Goal: Task Accomplishment & Management: Use online tool/utility

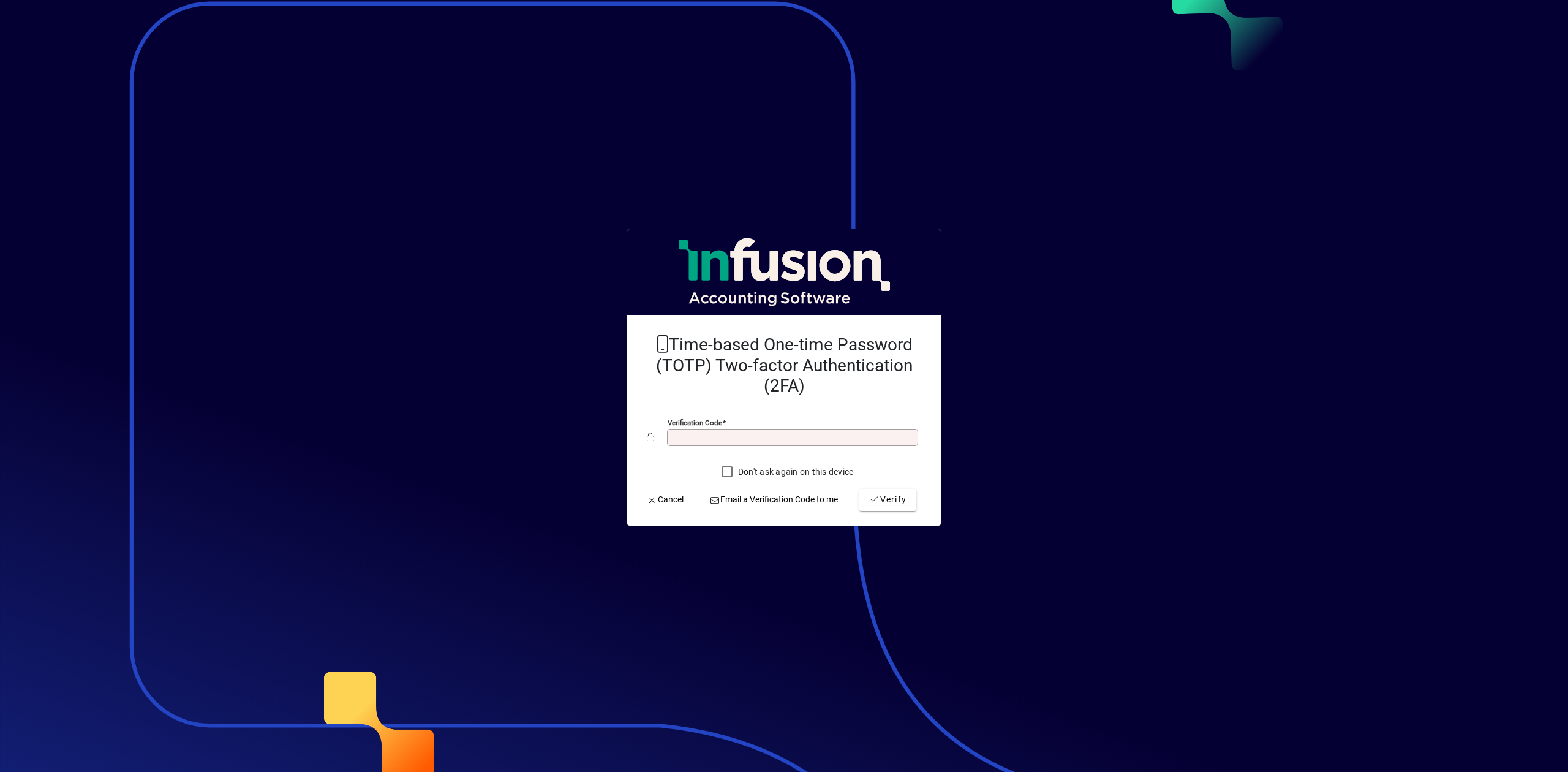
click at [705, 442] on input "Verification code" at bounding box center [793, 437] width 248 height 9
type input "******"
click at [889, 497] on span "Verify" at bounding box center [888, 499] width 37 height 13
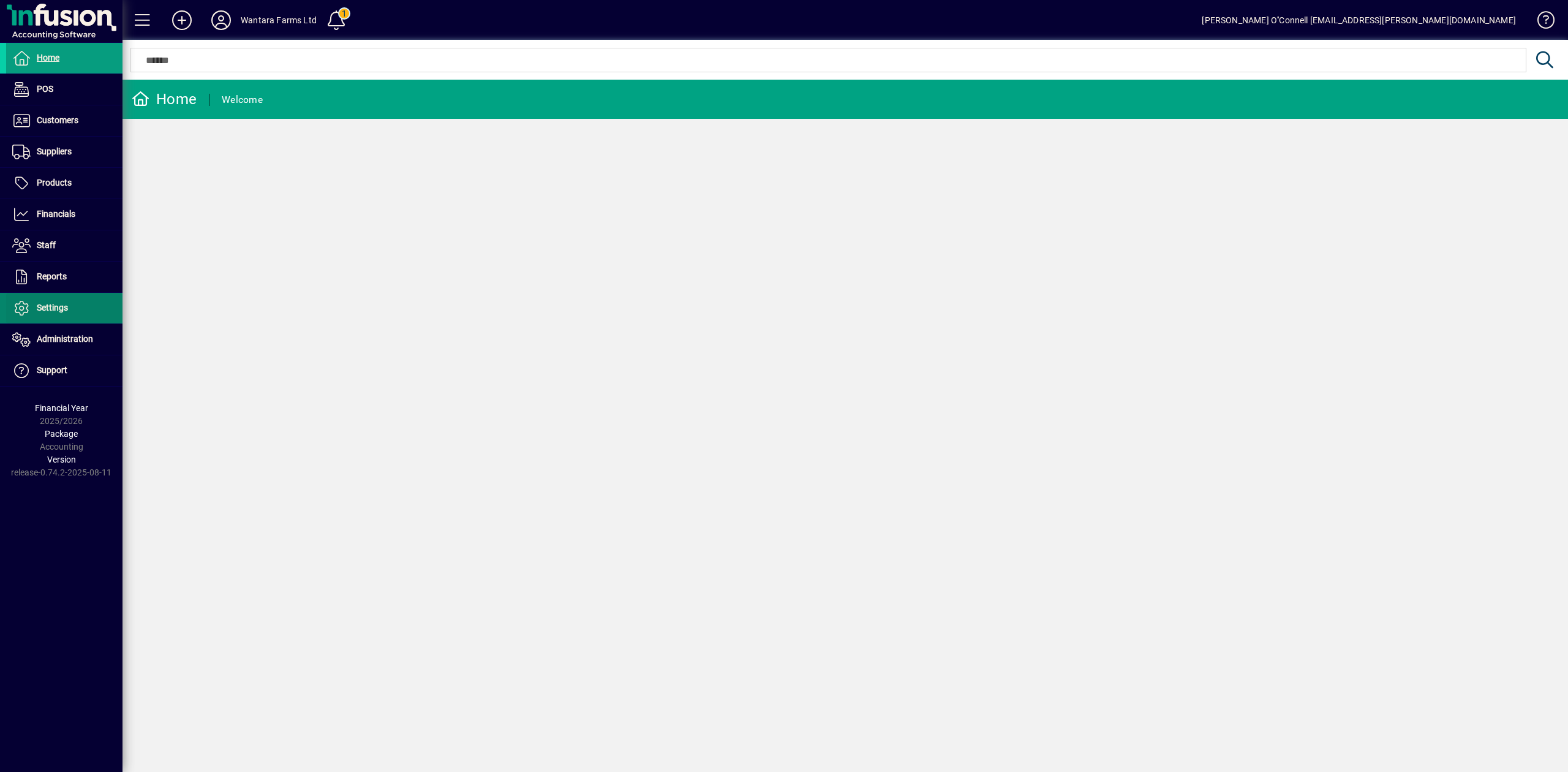
click at [76, 305] on span at bounding box center [64, 308] width 117 height 29
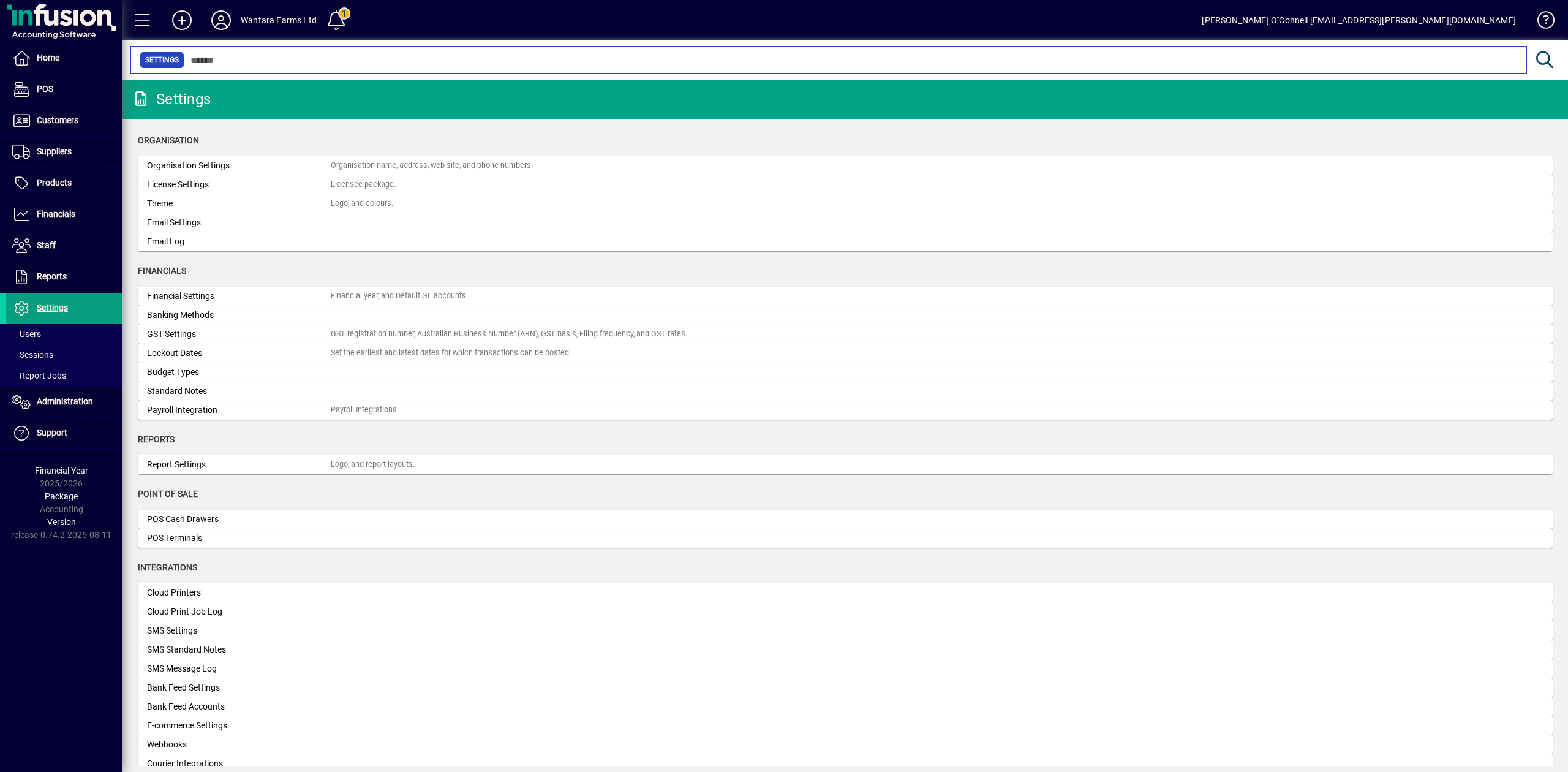
click at [297, 62] on input "text" at bounding box center [850, 60] width 1332 height 17
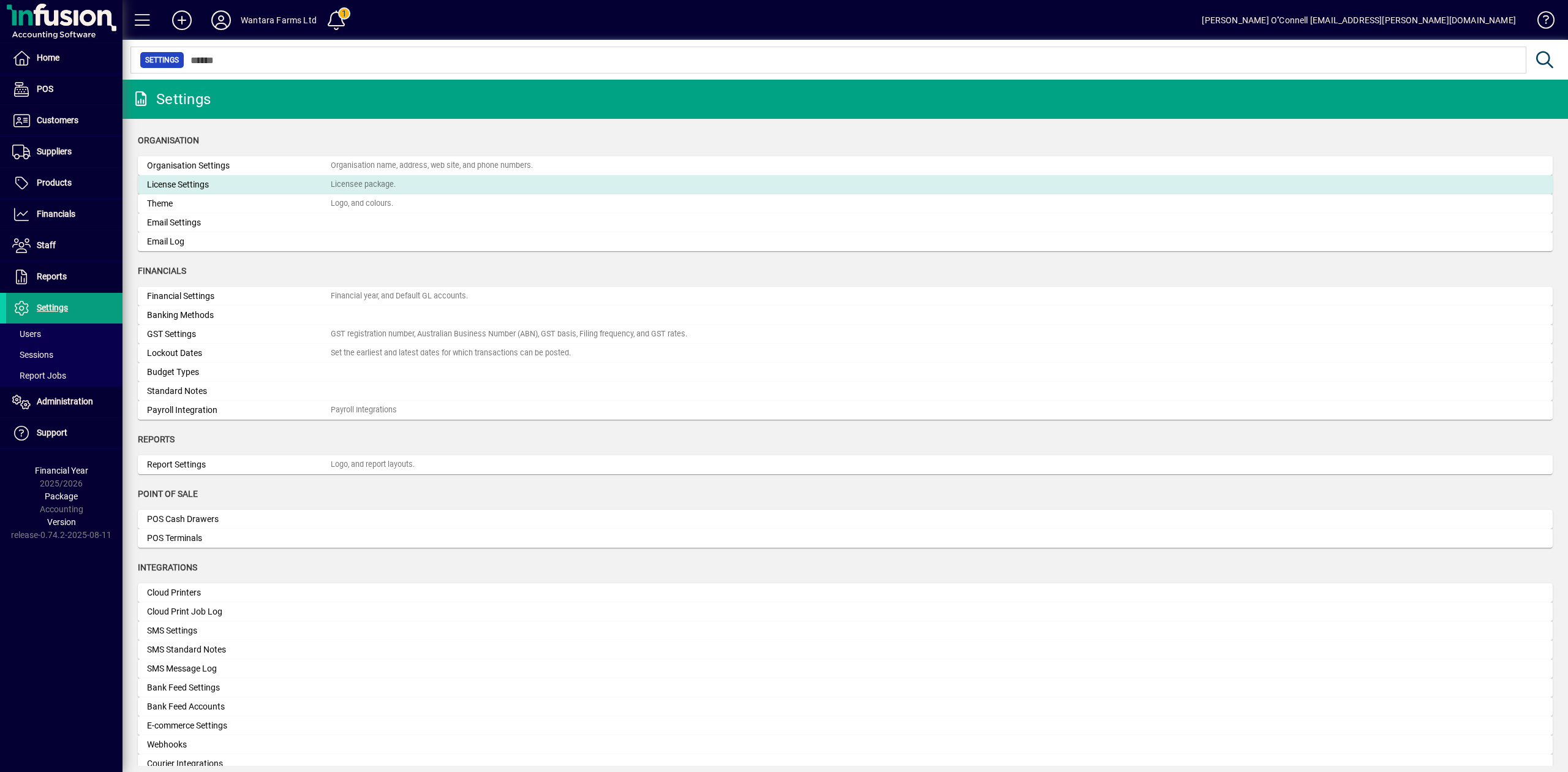
click at [182, 177] on mat-card "License Settings Licensee package." at bounding box center [845, 185] width 1415 height 19
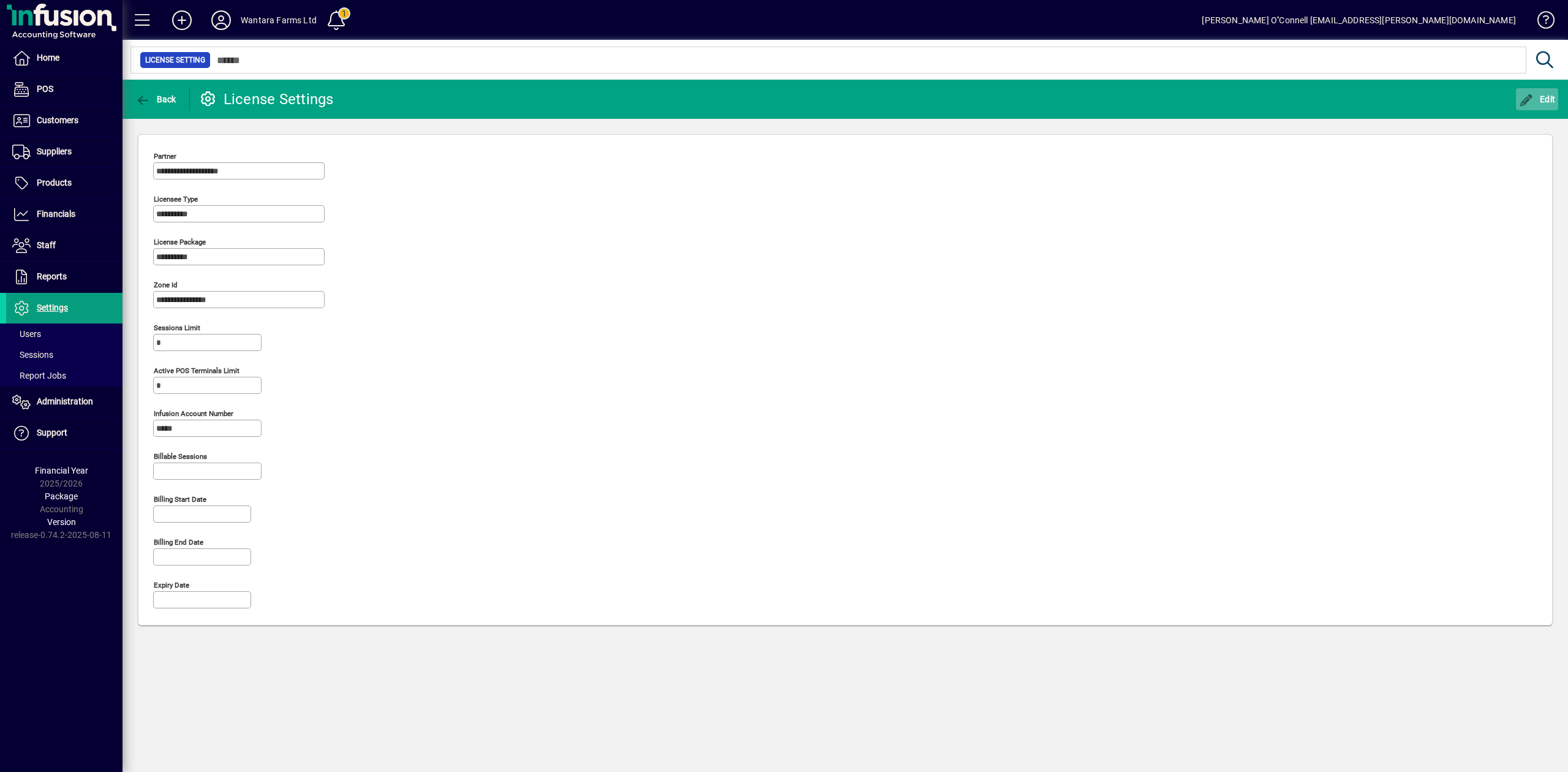
click at [1552, 94] on span "Edit" at bounding box center [1538, 98] width 37 height 9
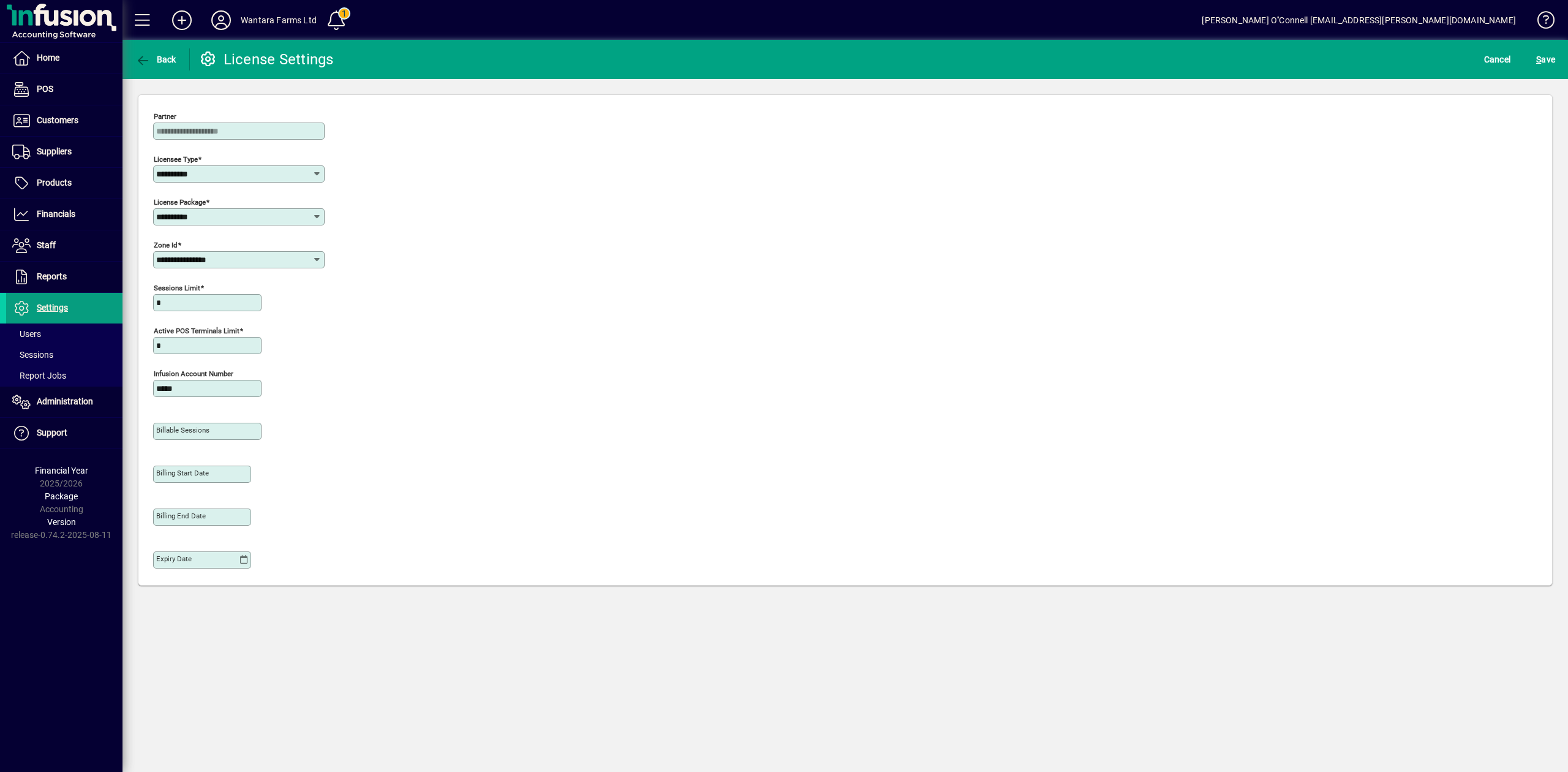
click at [211, 220] on input "**********" at bounding box center [234, 216] width 156 height 9
click at [178, 311] on div "Select" at bounding box center [175, 312] width 24 height 13
type input "******"
click at [692, 187] on div "**********" at bounding box center [845, 343] width 1385 height 471
click at [1552, 61] on span "S ave" at bounding box center [1546, 59] width 19 height 20
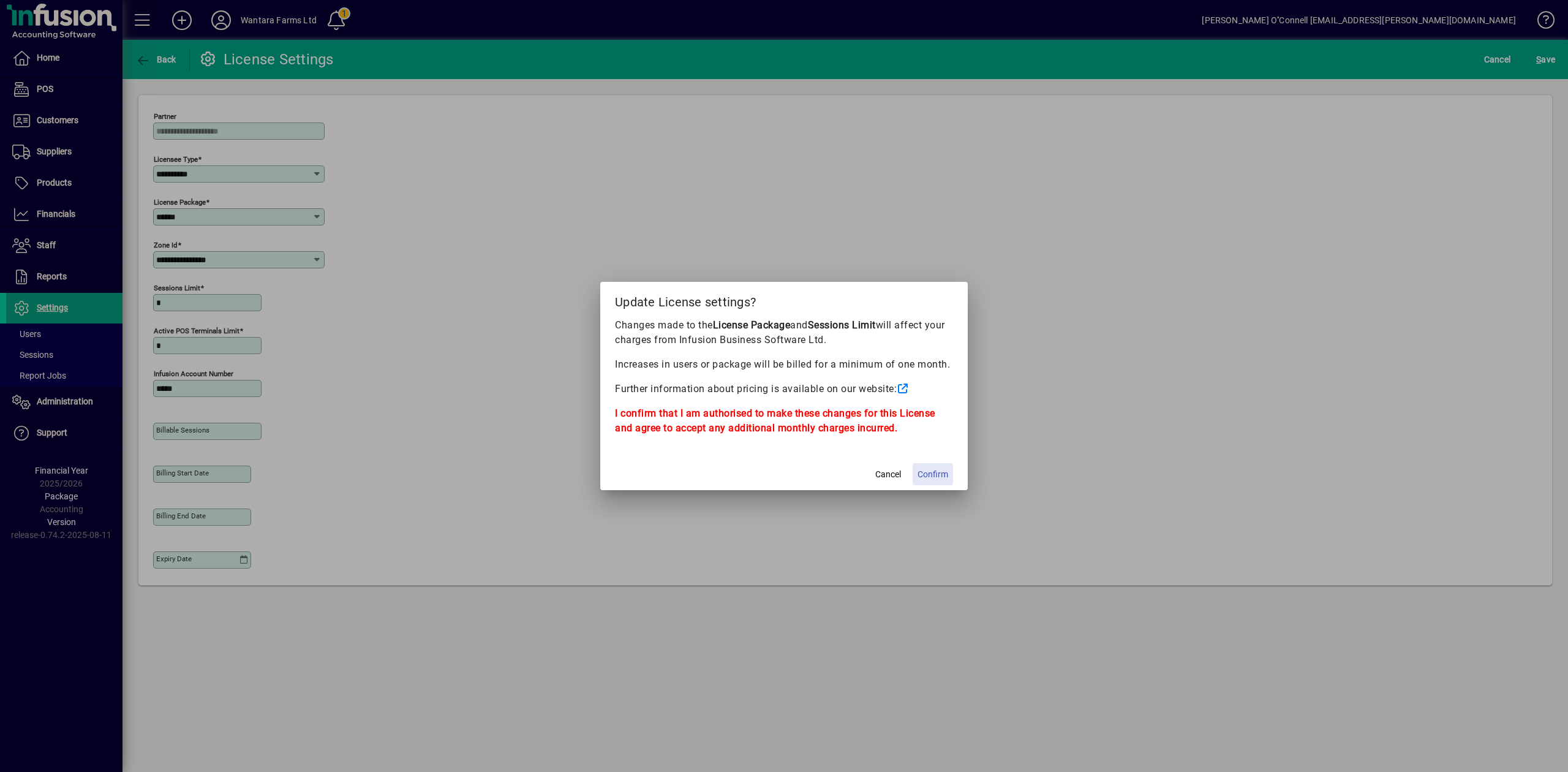
click at [936, 473] on span "Confirm" at bounding box center [933, 474] width 30 height 13
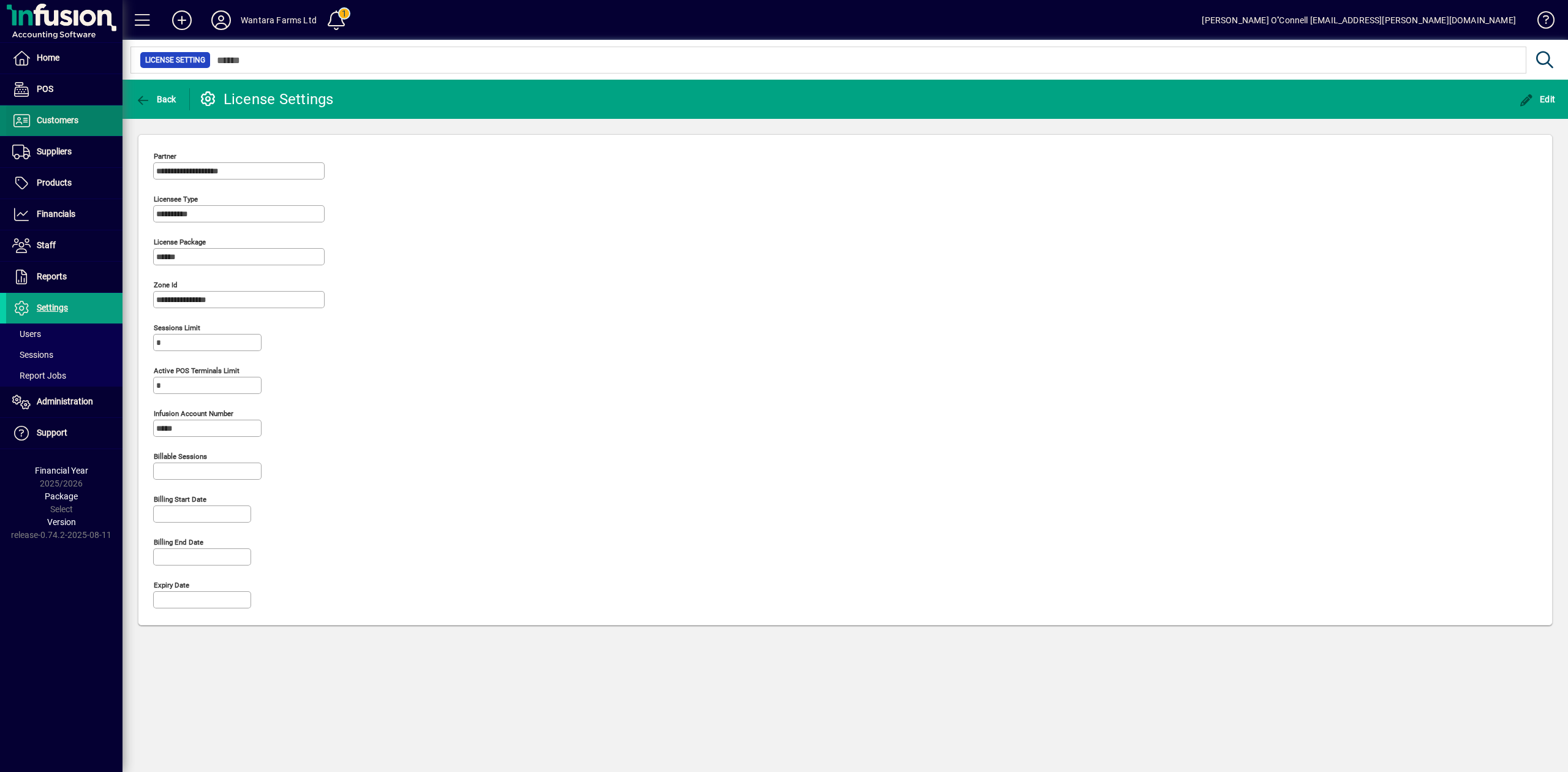
click at [74, 128] on span "Customers" at bounding box center [42, 120] width 73 height 15
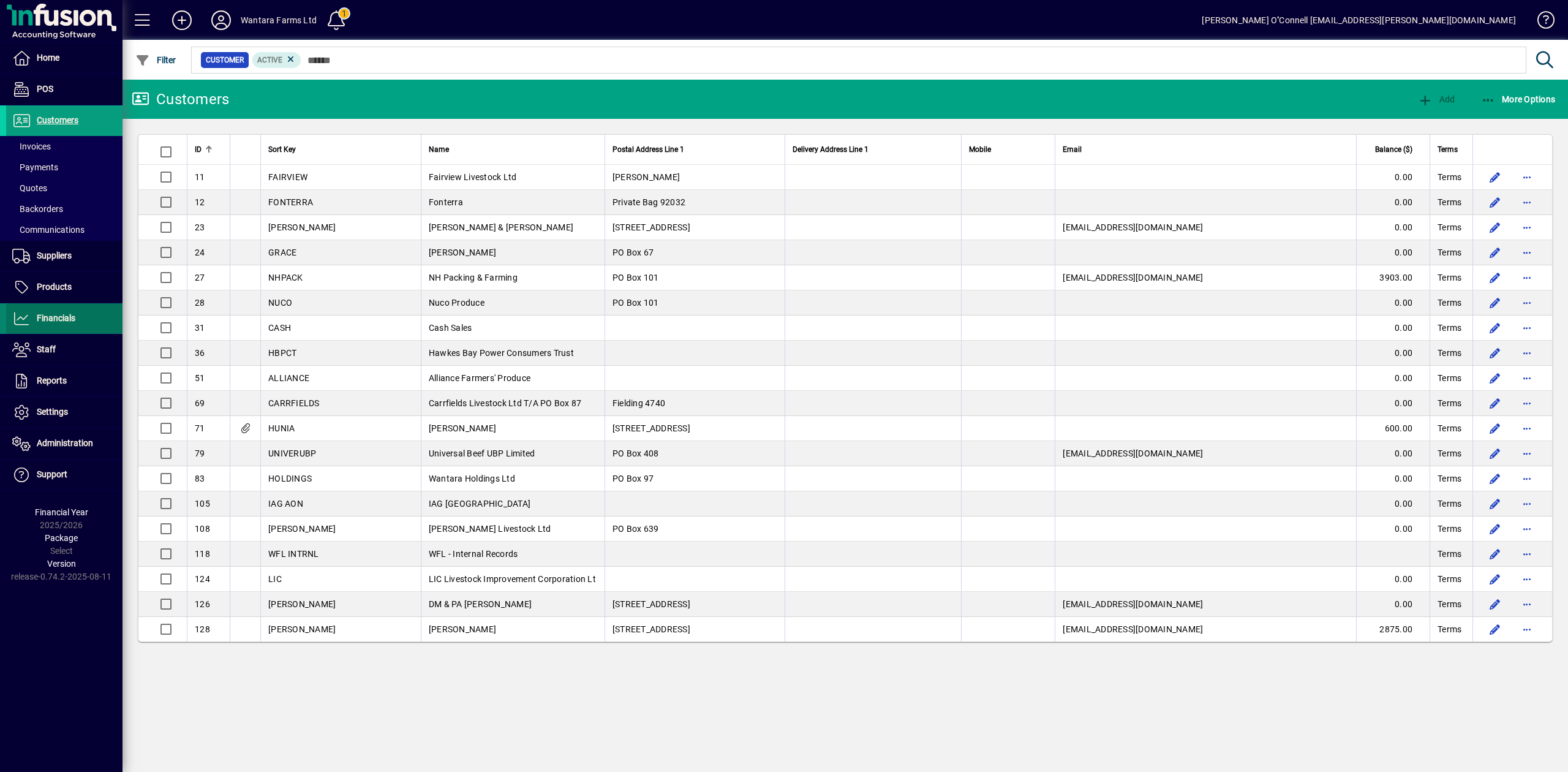
click at [62, 307] on span at bounding box center [64, 319] width 117 height 29
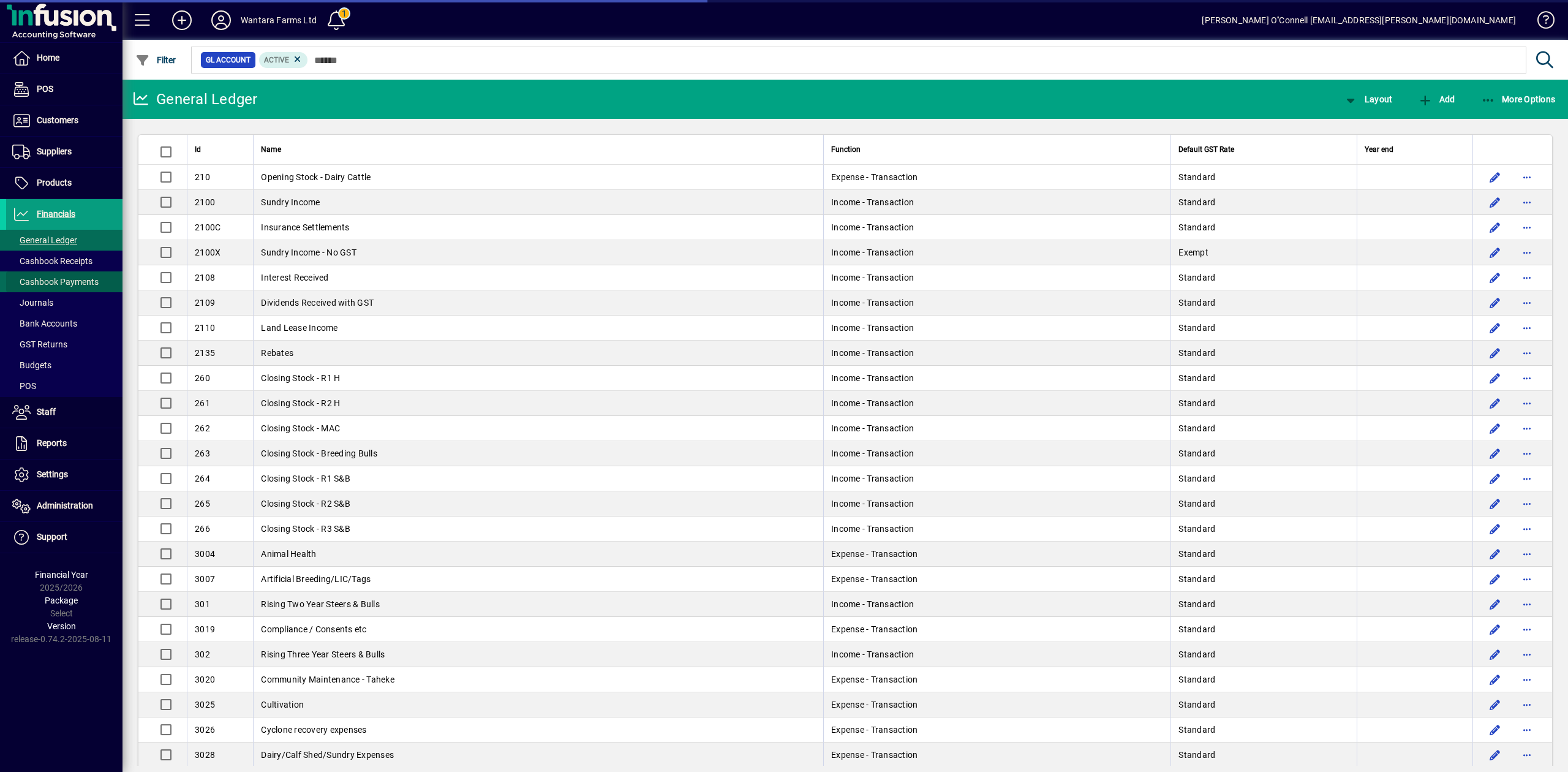
click at [61, 283] on span "Cashbook Payments" at bounding box center [55, 282] width 86 height 9
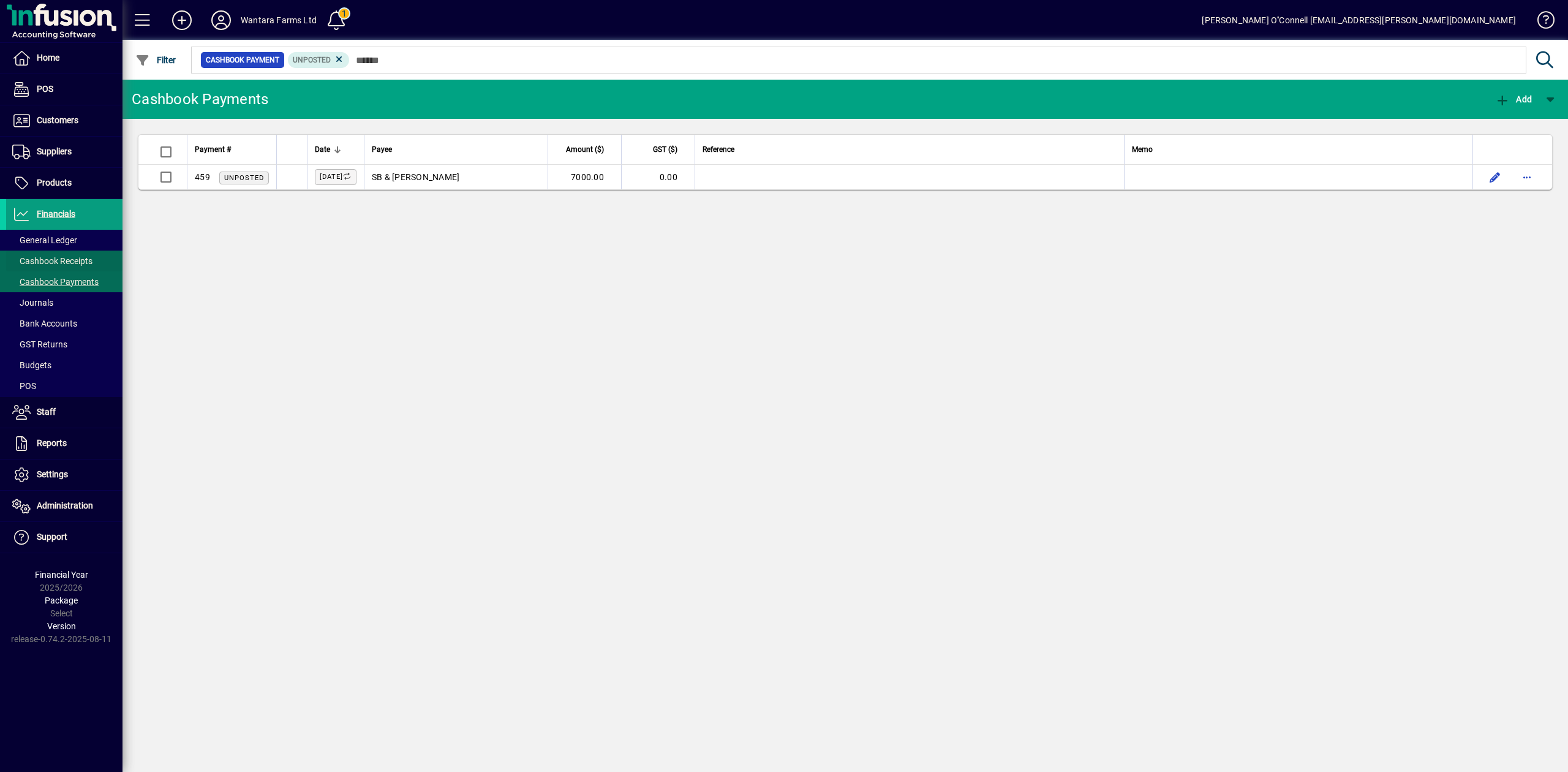
click at [79, 258] on span "Cashbook Receipts" at bounding box center [52, 261] width 80 height 9
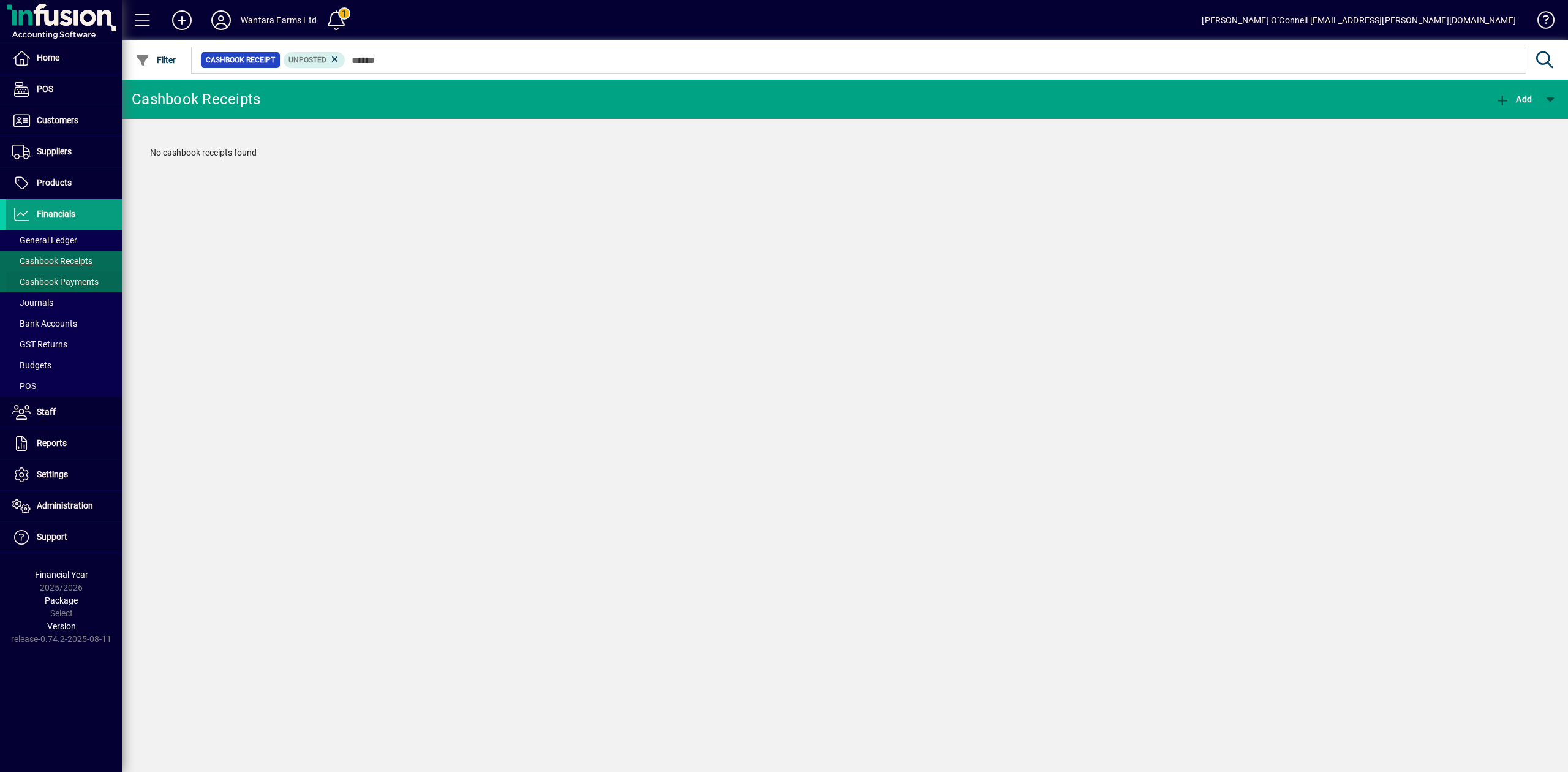
click at [44, 277] on span "Cashbook Payments" at bounding box center [55, 282] width 86 height 9
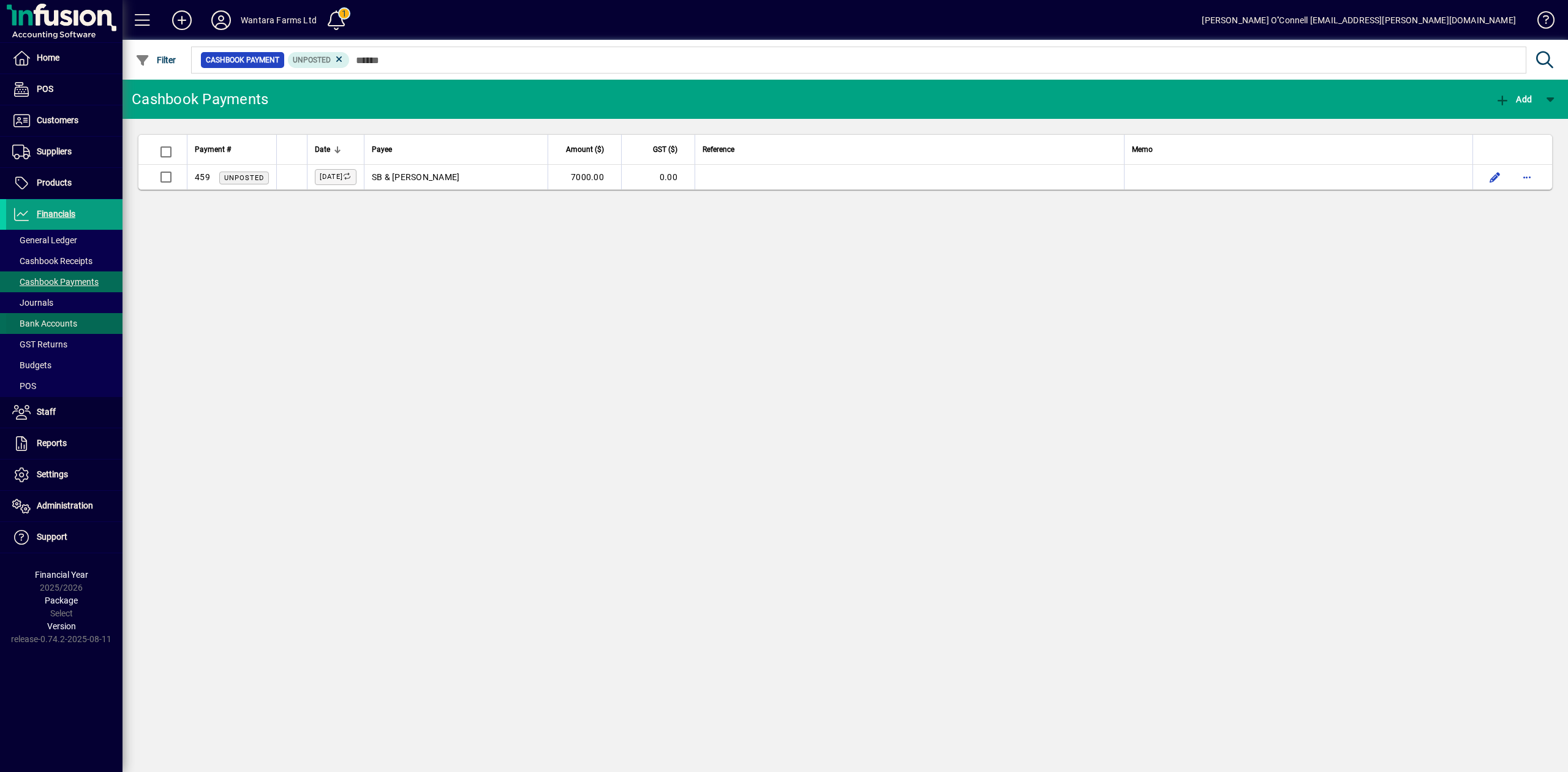
click at [52, 325] on span "Bank Accounts" at bounding box center [44, 323] width 65 height 9
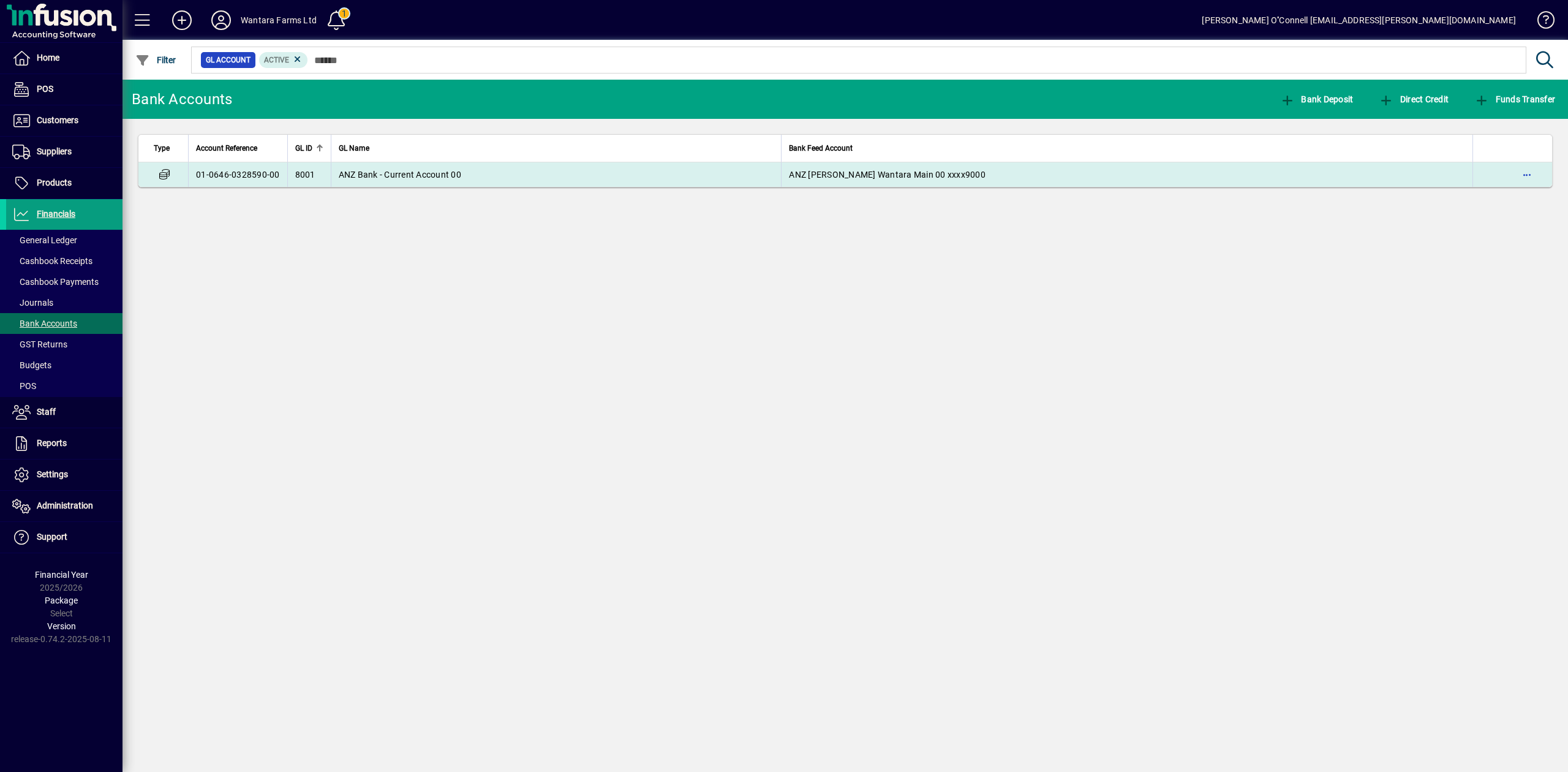
click at [425, 174] on span "ANZ Bank - Current Account 00" at bounding box center [400, 174] width 123 height 9
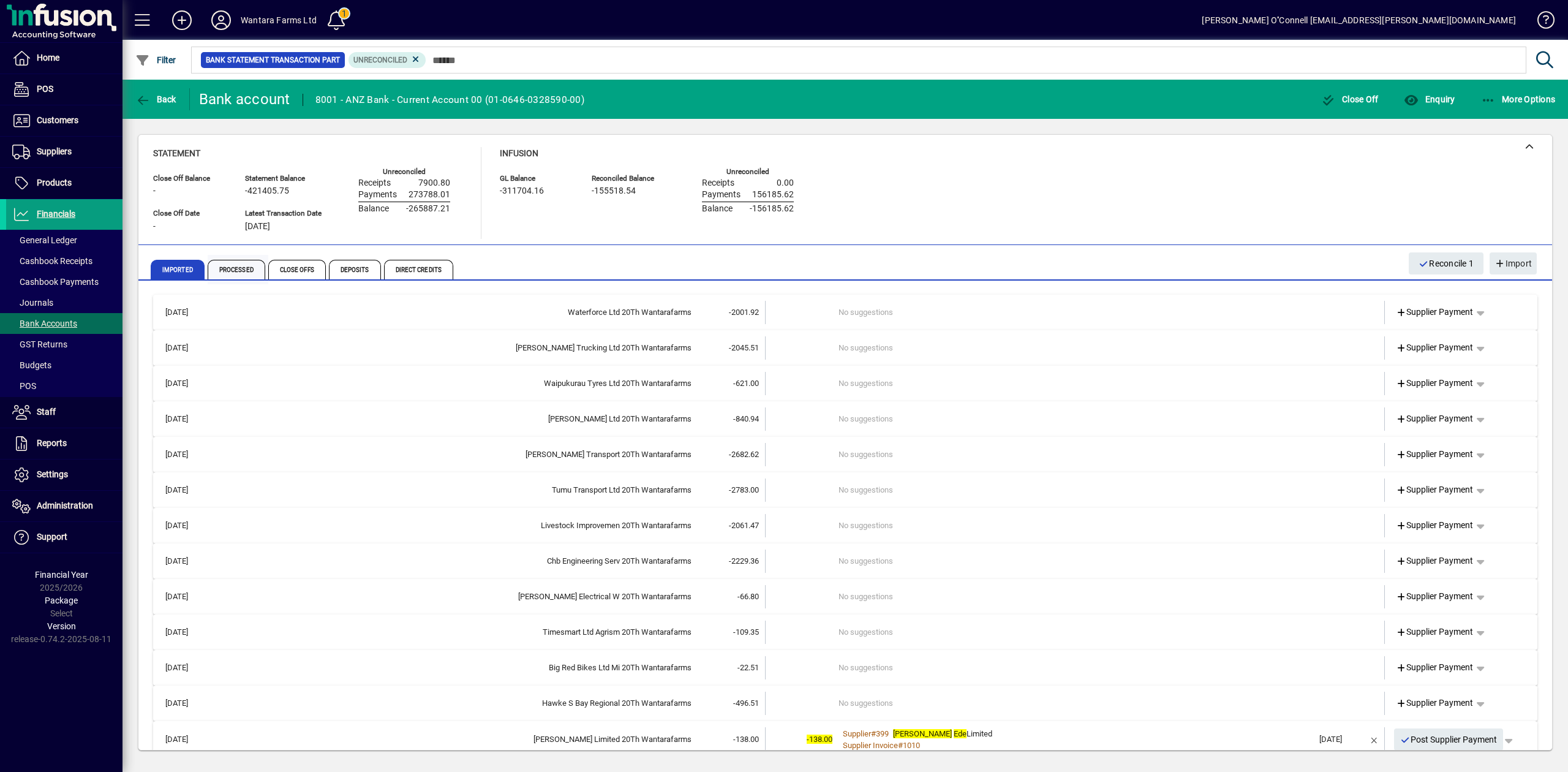
click at [240, 269] on span "Processed" at bounding box center [237, 269] width 58 height 20
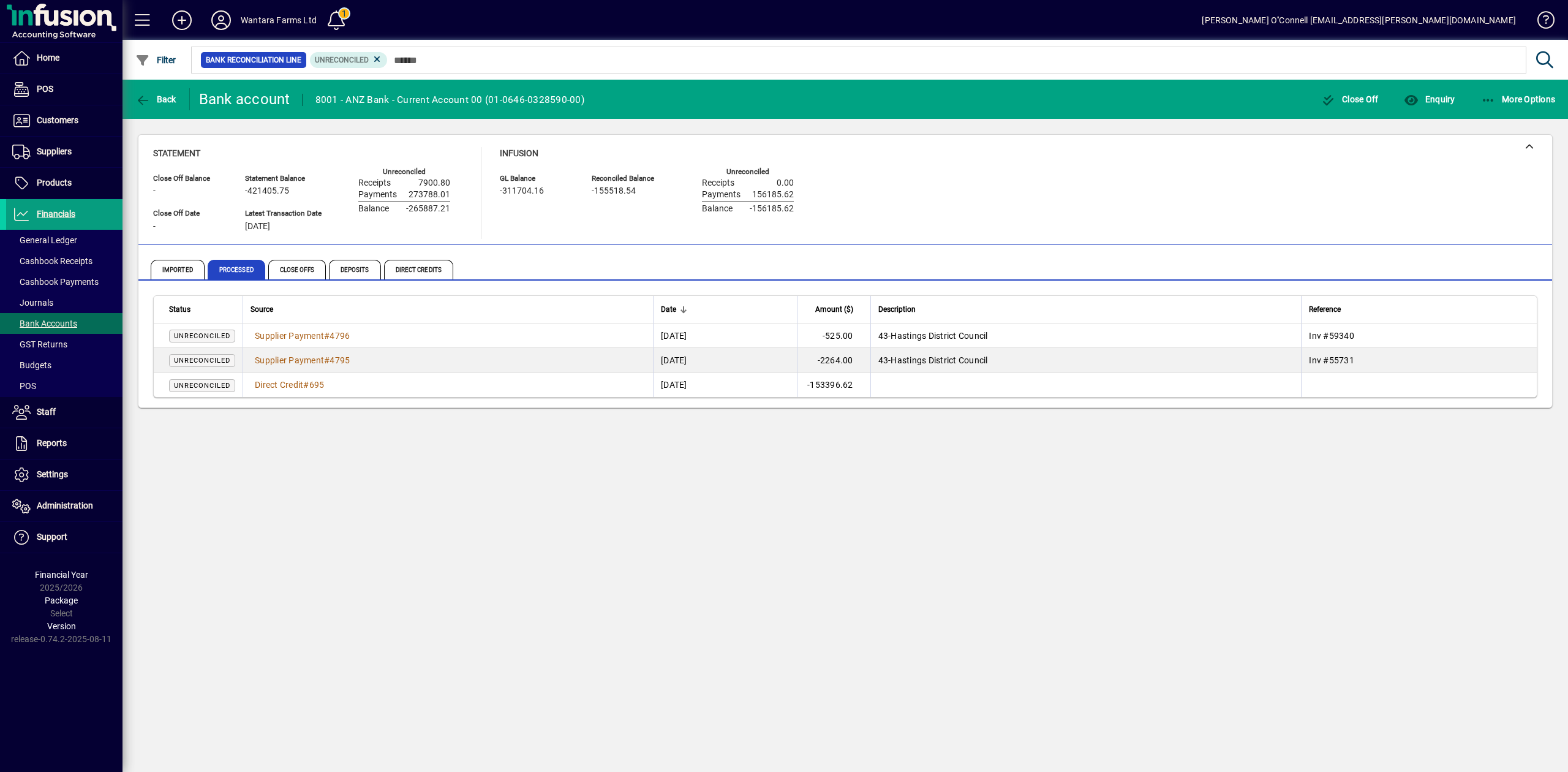
click at [202, 644] on div "Back Bank account 8001 - ANZ Bank - Current Account 00 (01-0646-0328590-00) Clo…" at bounding box center [845, 426] width 1446 height 693
click at [739, 626] on div "Back Bank account 8001 - ANZ Bank - Current Account 00 (01-0646-0328590-00) Clo…" at bounding box center [845, 426] width 1446 height 693
click at [561, 585] on div "Back Bank account 8001 - ANZ Bank - Current Account 00 (01-0646-0328590-00) Clo…" at bounding box center [845, 426] width 1446 height 693
click at [190, 266] on span "Imported" at bounding box center [178, 269] width 54 height 20
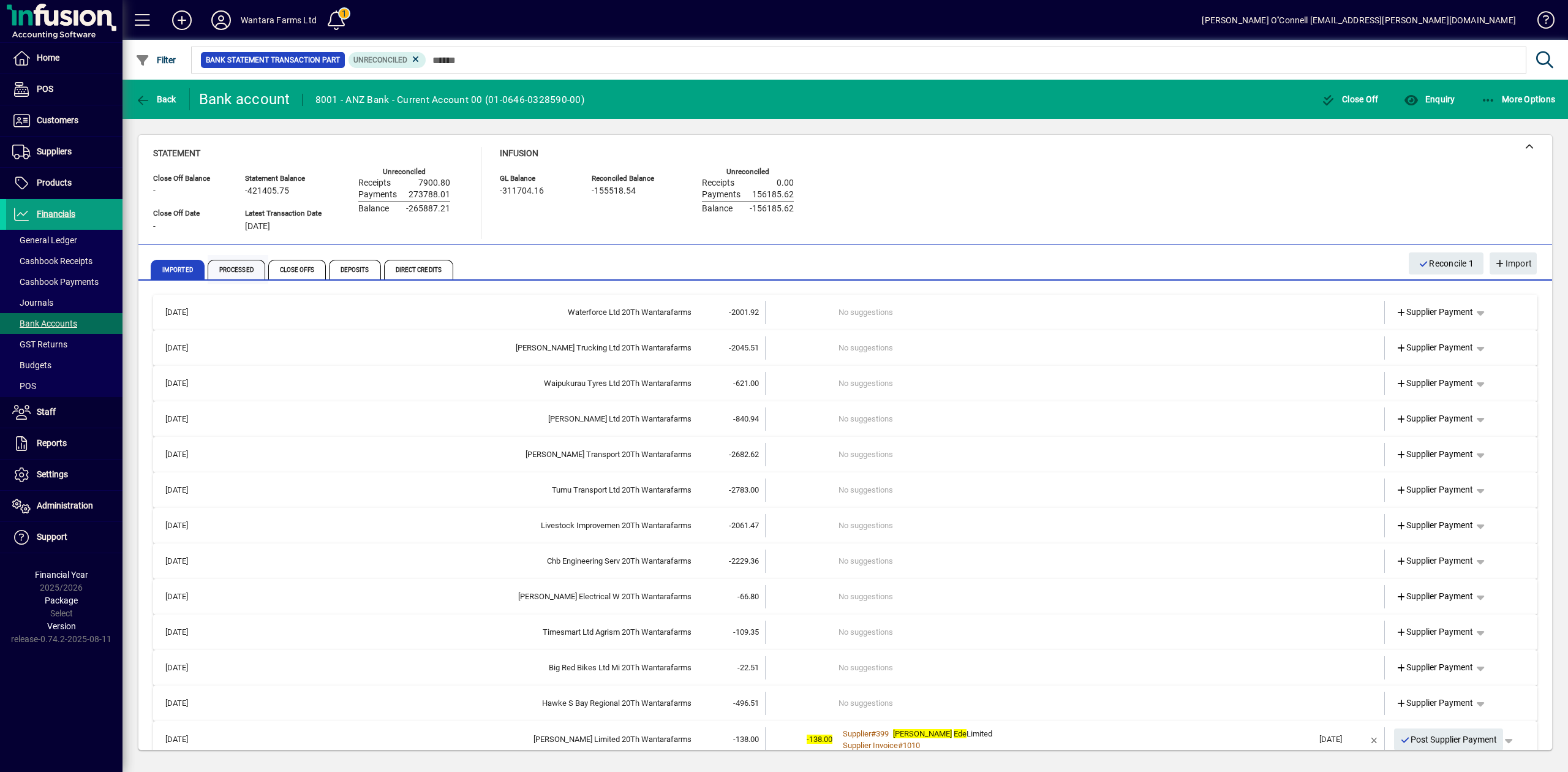
click at [227, 270] on span "Processed" at bounding box center [237, 269] width 58 height 20
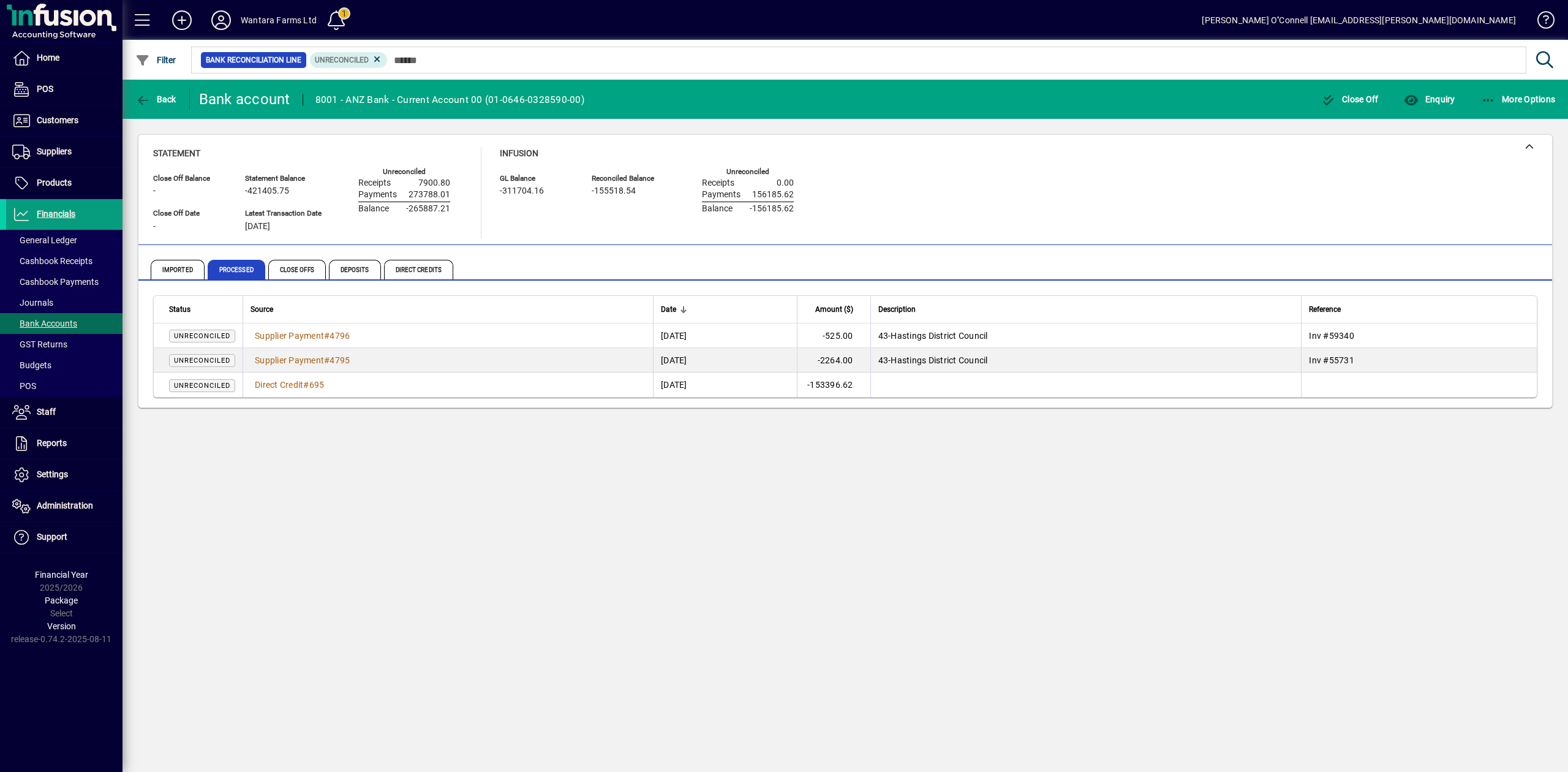
click at [594, 626] on div "Back Bank account 8001 - ANZ Bank - Current Account 00 (01-0646-0328590-00) Clo…" at bounding box center [845, 426] width 1446 height 693
click at [59, 324] on span "Bank Accounts" at bounding box center [44, 323] width 65 height 9
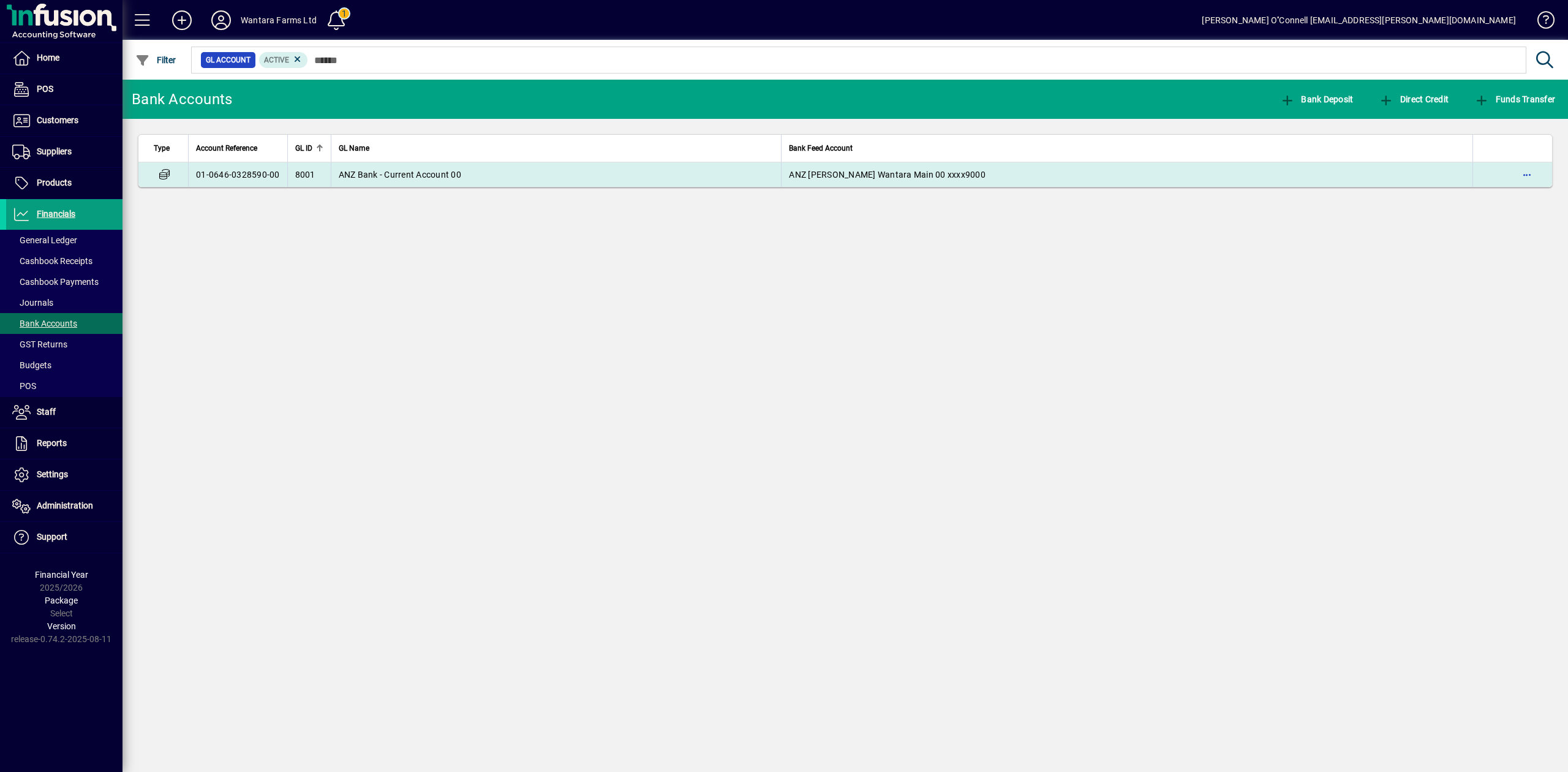
click at [547, 174] on td "ANZ Bank - Current Account 00" at bounding box center [556, 174] width 451 height 24
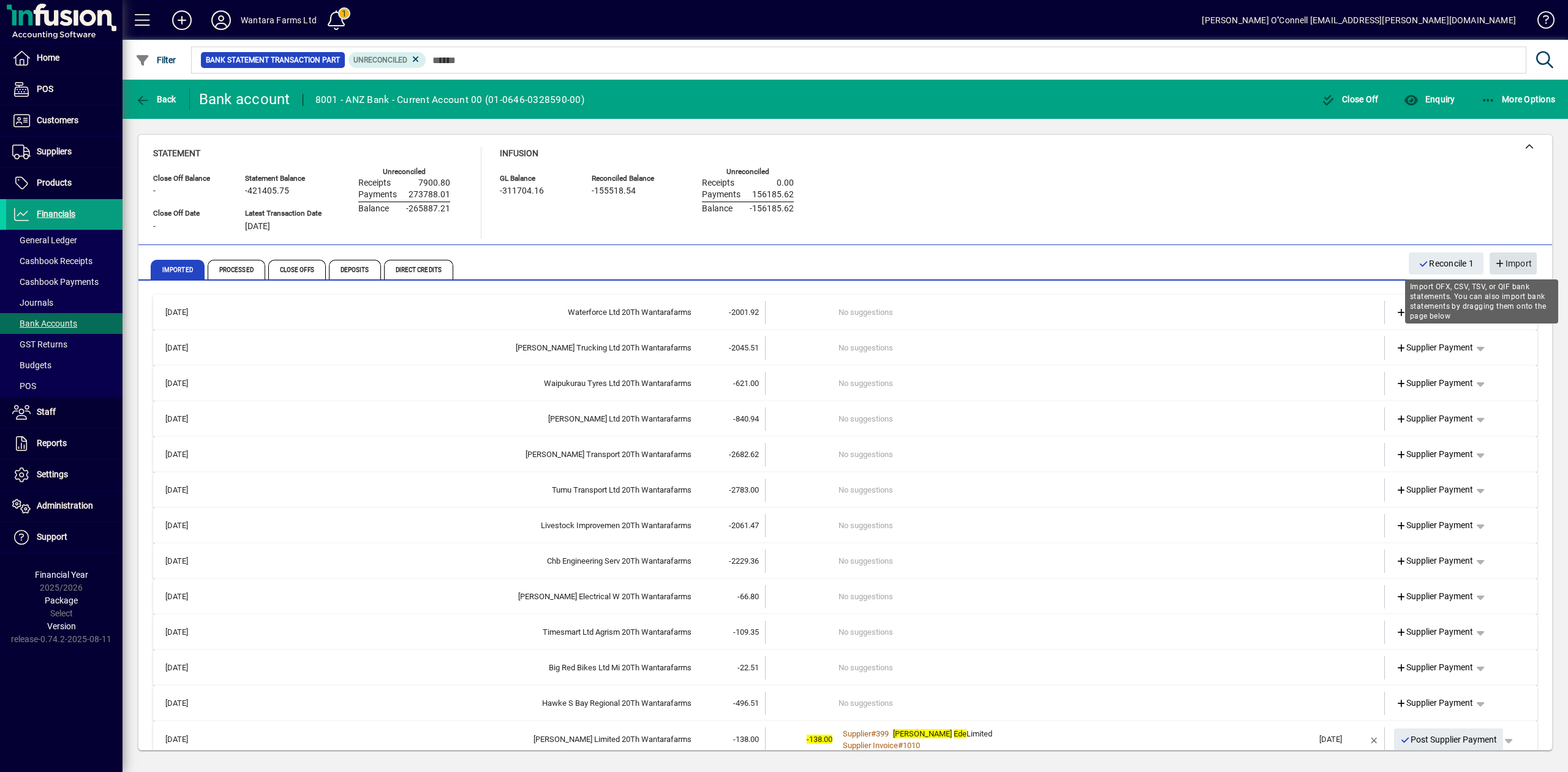
click at [1524, 263] on span "Import" at bounding box center [1513, 263] width 37 height 20
click at [66, 326] on span "Bank Accounts" at bounding box center [44, 323] width 65 height 9
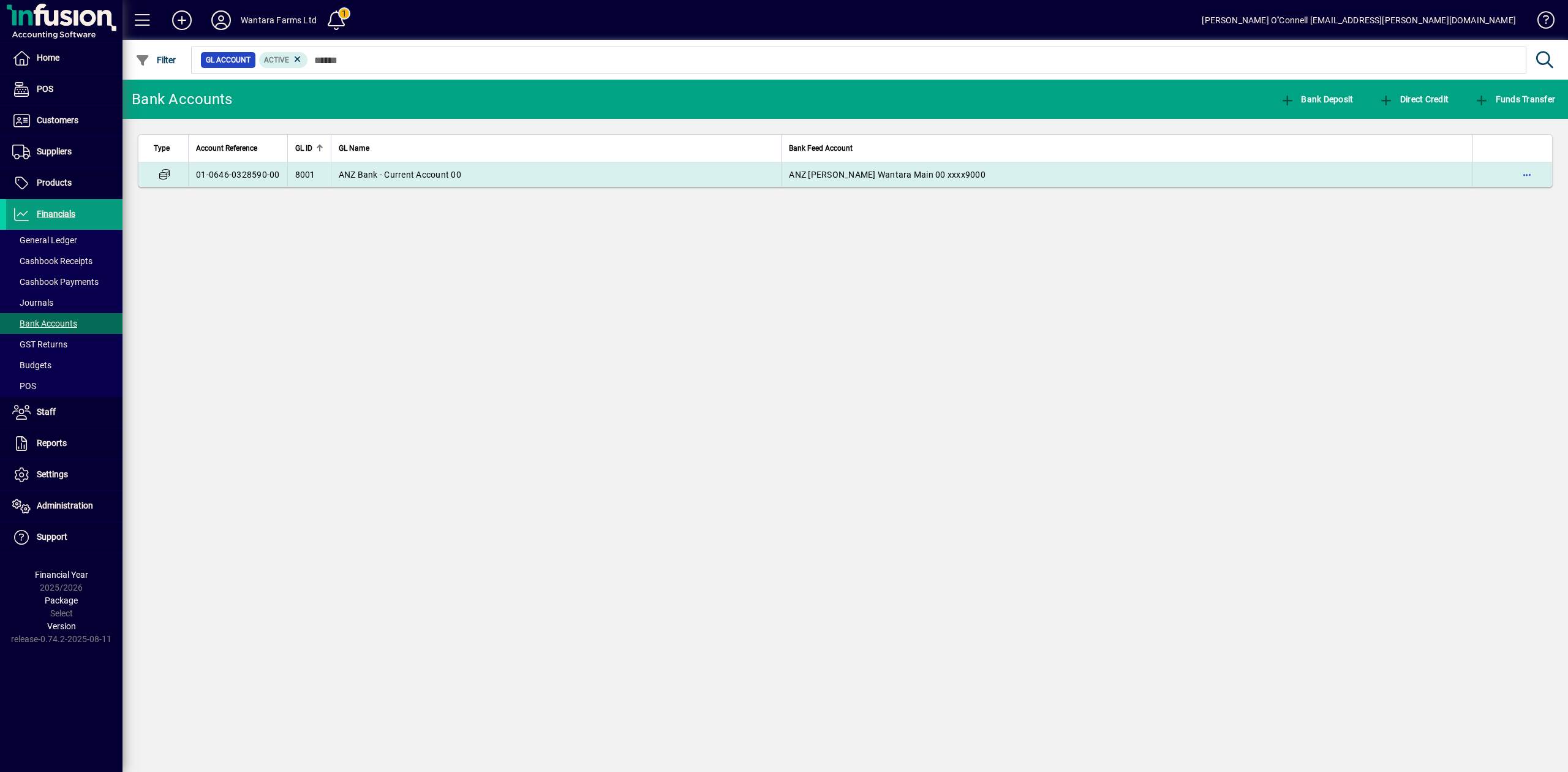
click at [501, 177] on td "ANZ Bank - Current Account 00" at bounding box center [556, 174] width 451 height 24
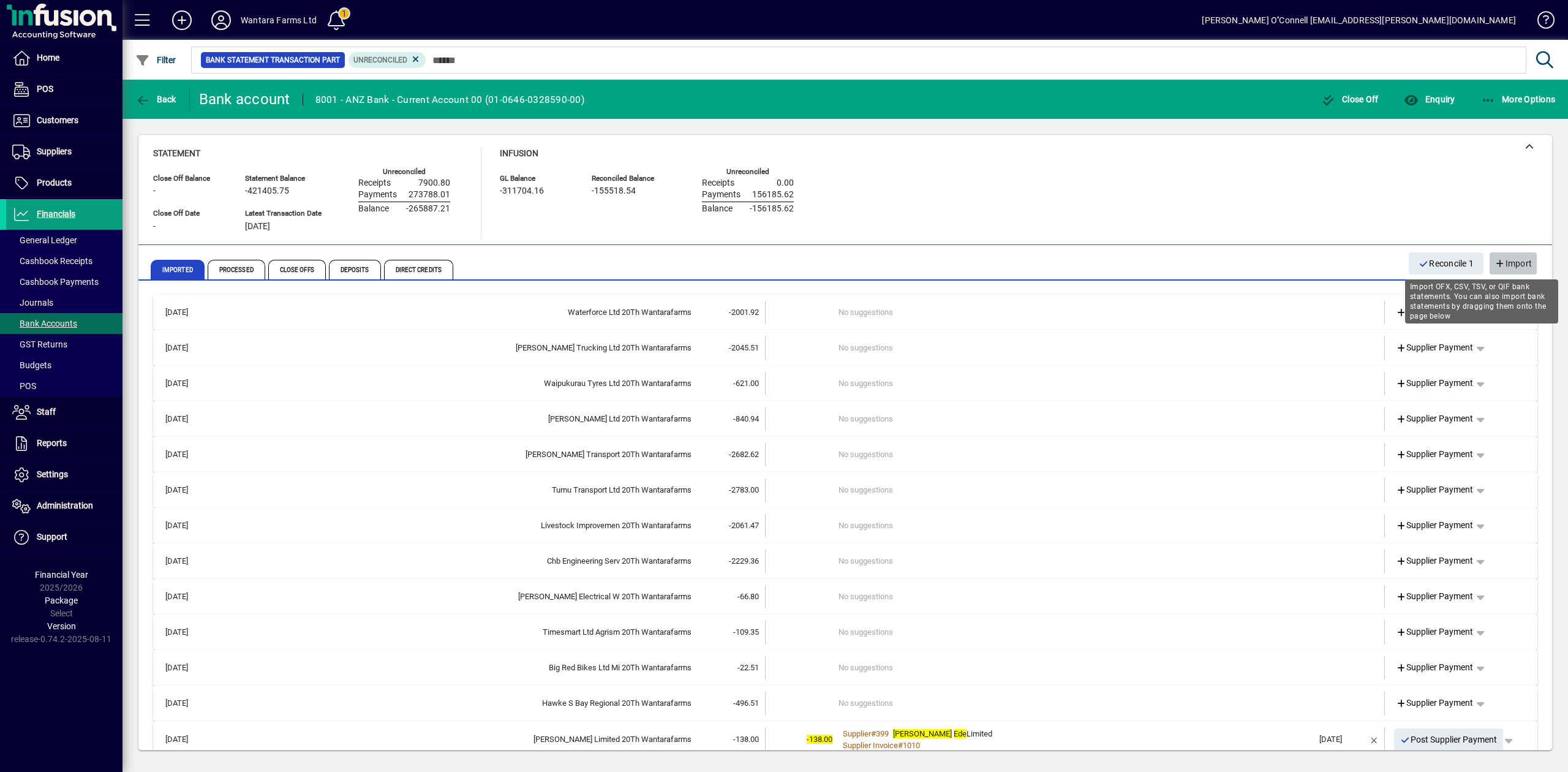
click at [1514, 261] on span "Import" at bounding box center [1513, 263] width 37 height 20
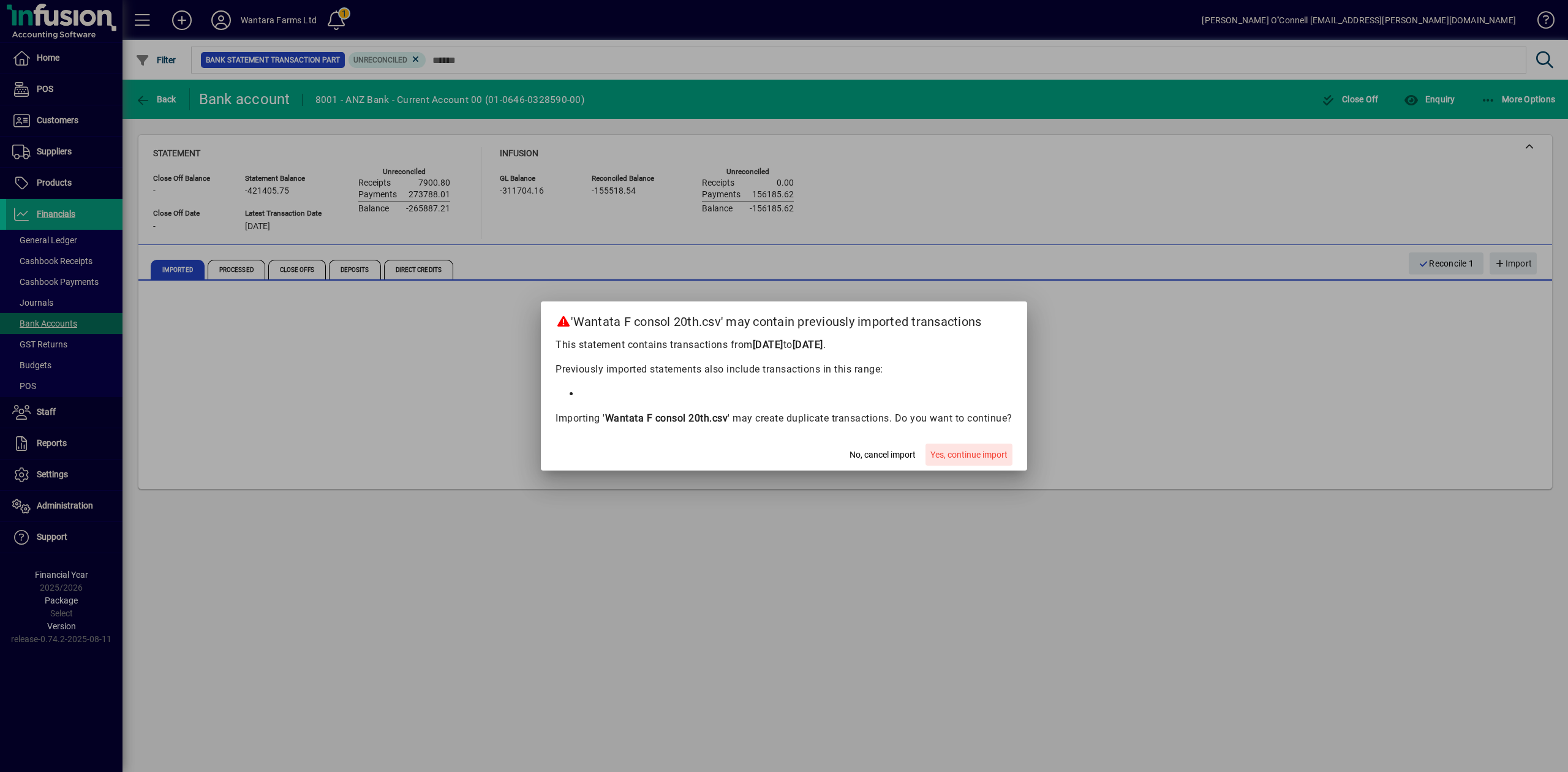
click at [969, 450] on span "Yes, continue import" at bounding box center [969, 454] width 77 height 13
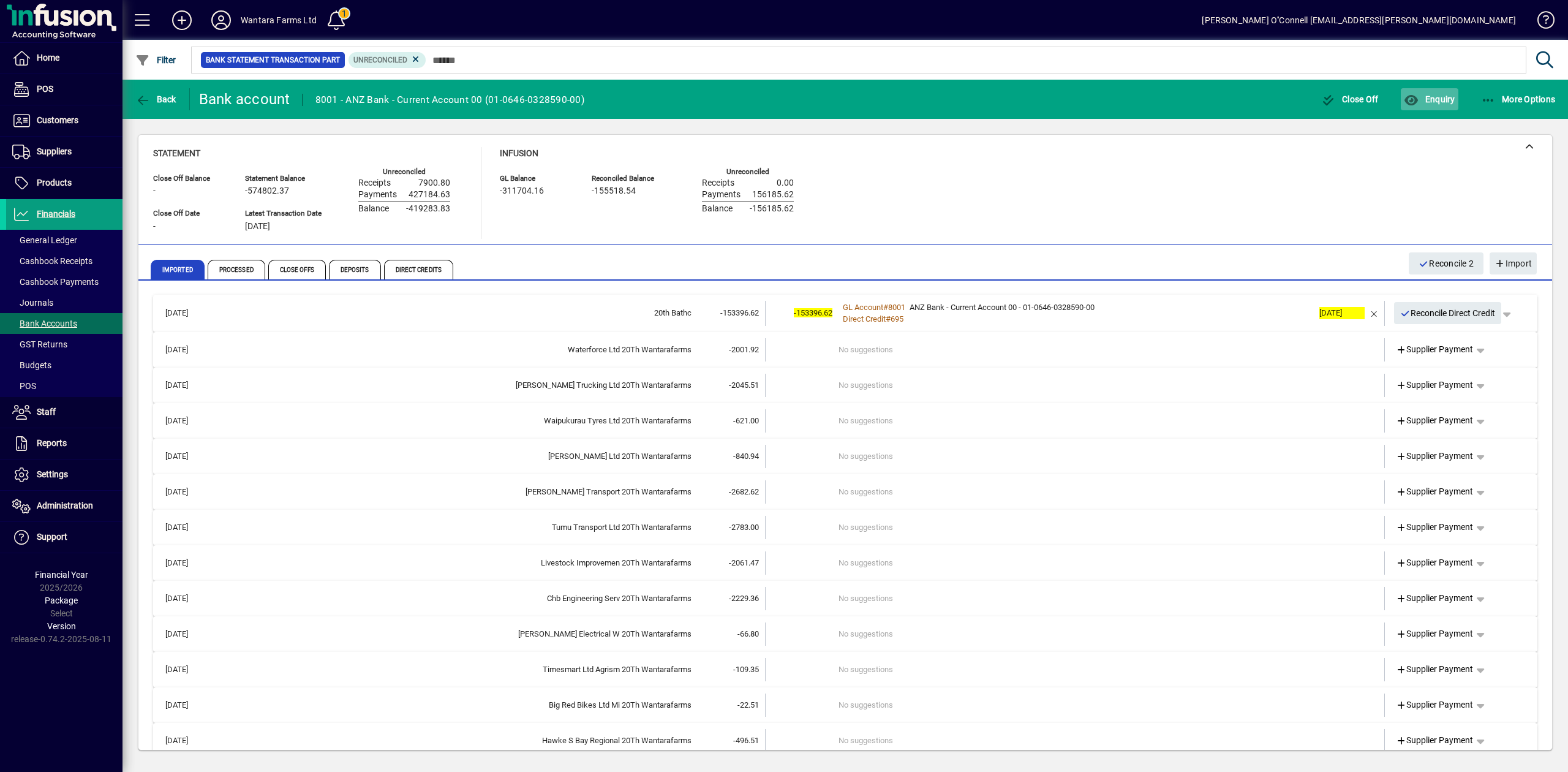
click at [1442, 96] on span "Enquiry" at bounding box center [1429, 98] width 51 height 9
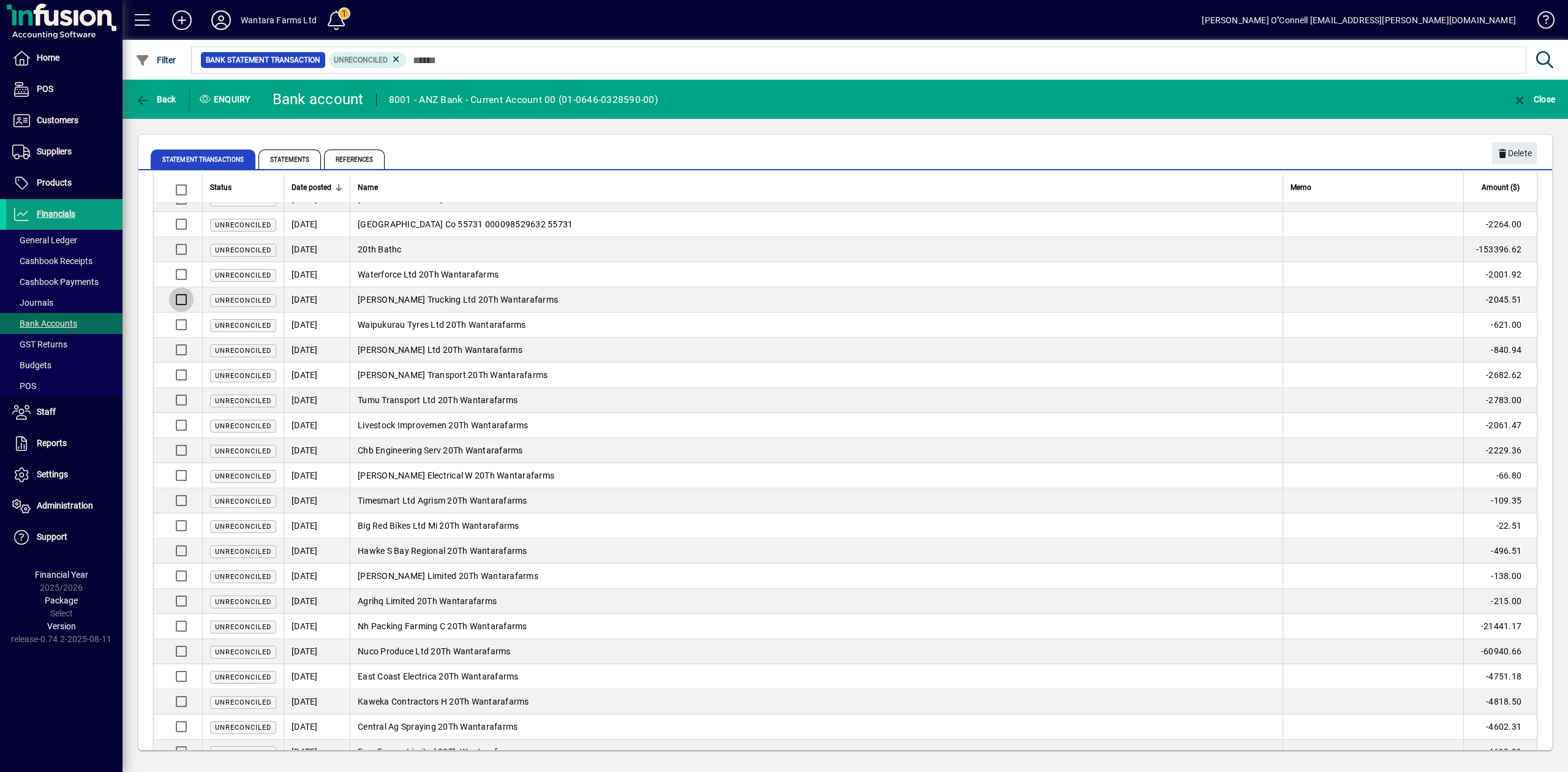
scroll to position [408, 0]
